Goal: Check status

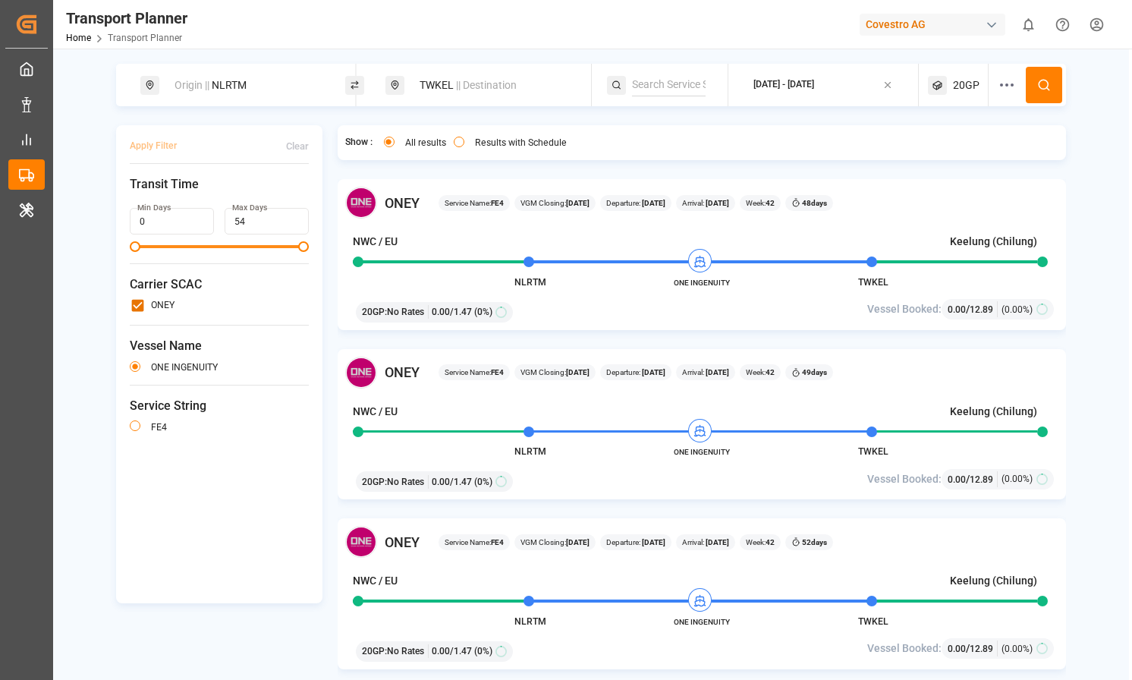
scroll to position [948, 0]
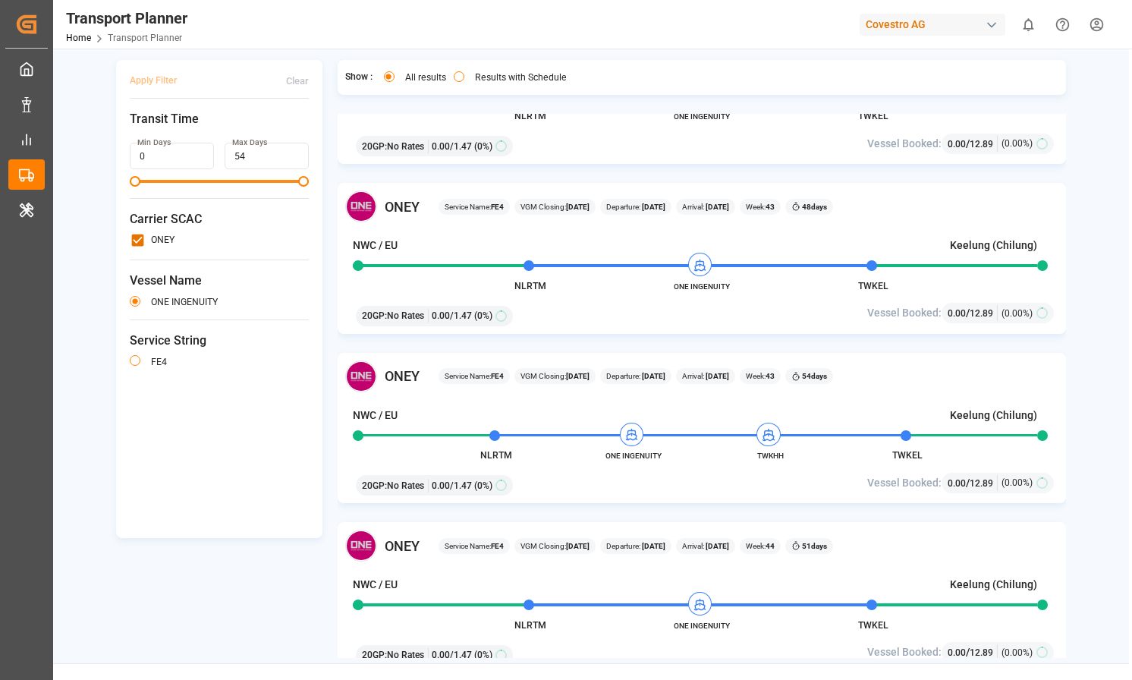
click at [877, 288] on span "TWKEL" at bounding box center [873, 286] width 30 height 11
copy span "TWKEL"
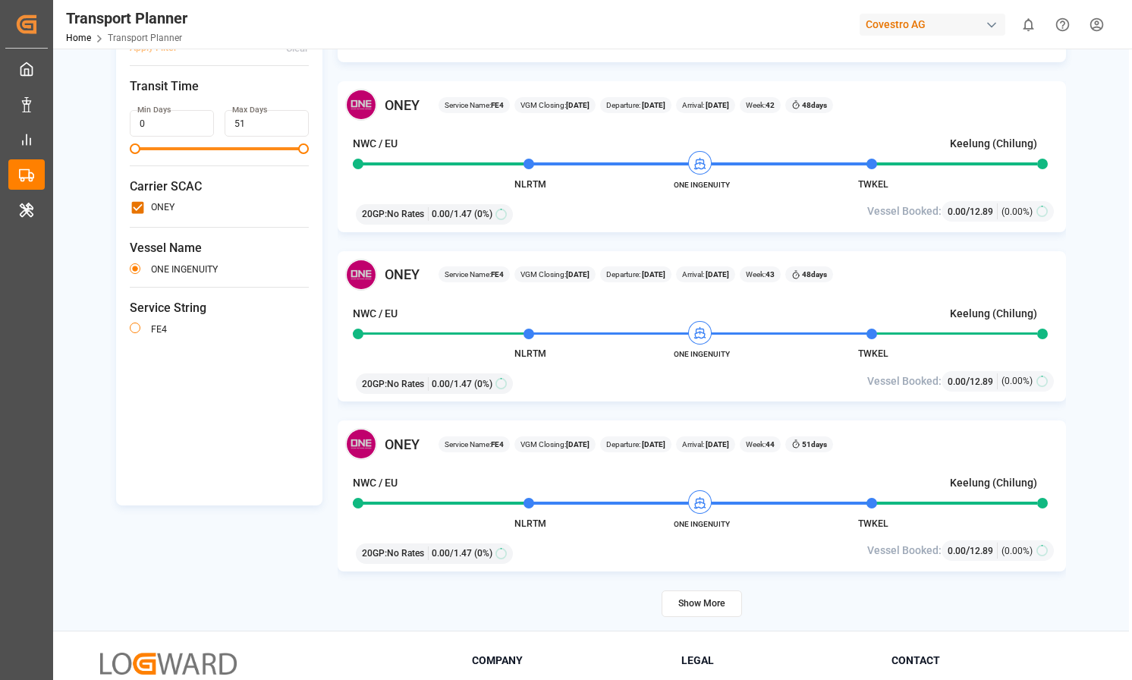
scroll to position [84, 0]
